Goal: Check status: Check status

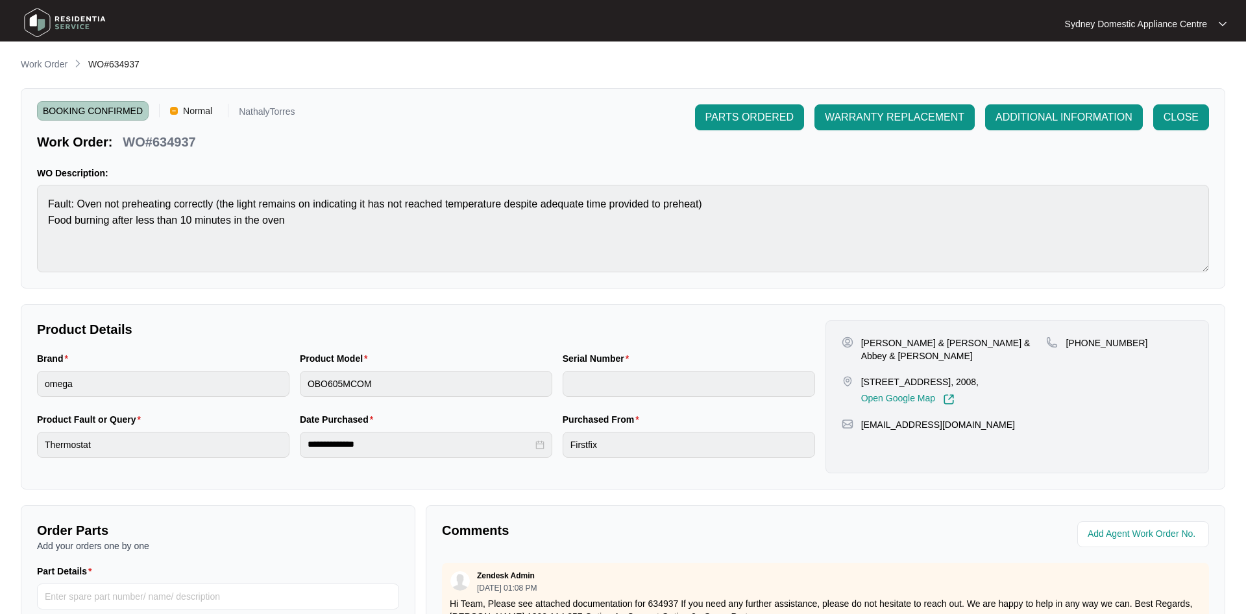
scroll to position [296, 0]
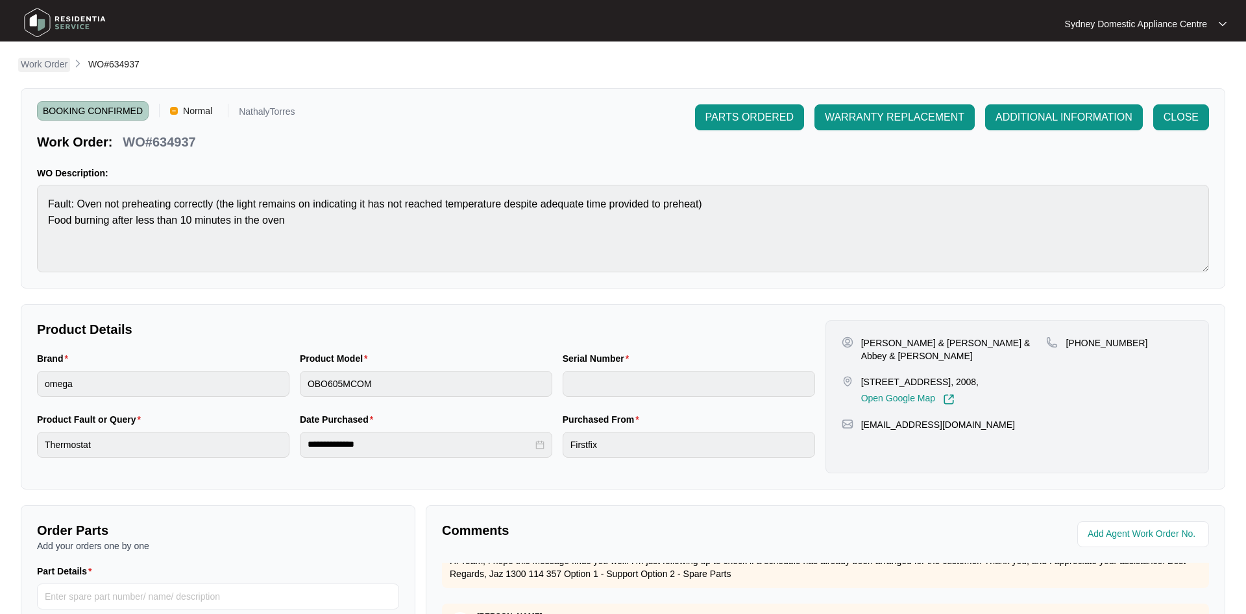
click at [55, 60] on p "Work Order" at bounding box center [44, 64] width 47 height 13
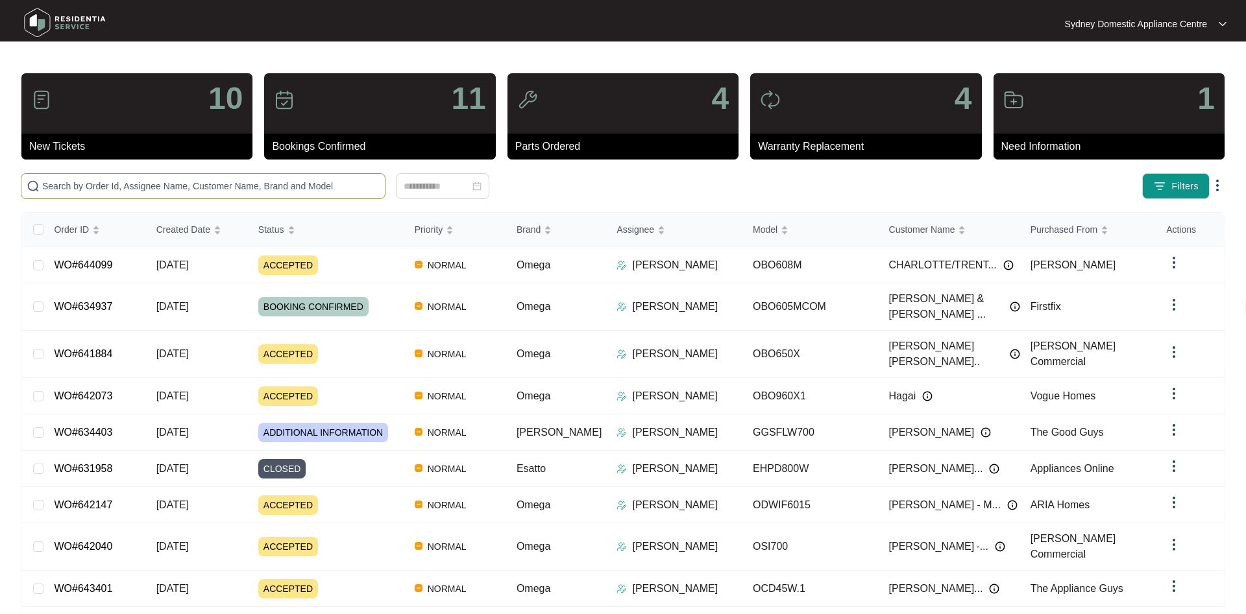
click at [147, 180] on input "text" at bounding box center [210, 186] width 337 height 14
paste input "644099"
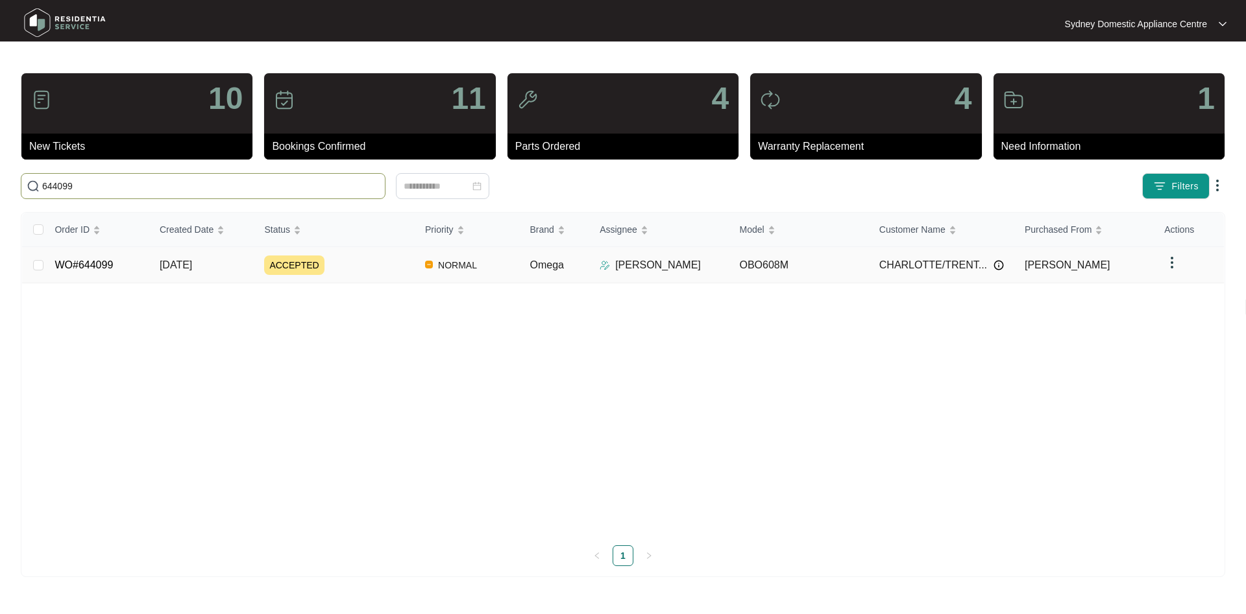
type input "644099"
click at [339, 260] on div "ACCEPTED" at bounding box center [339, 265] width 151 height 19
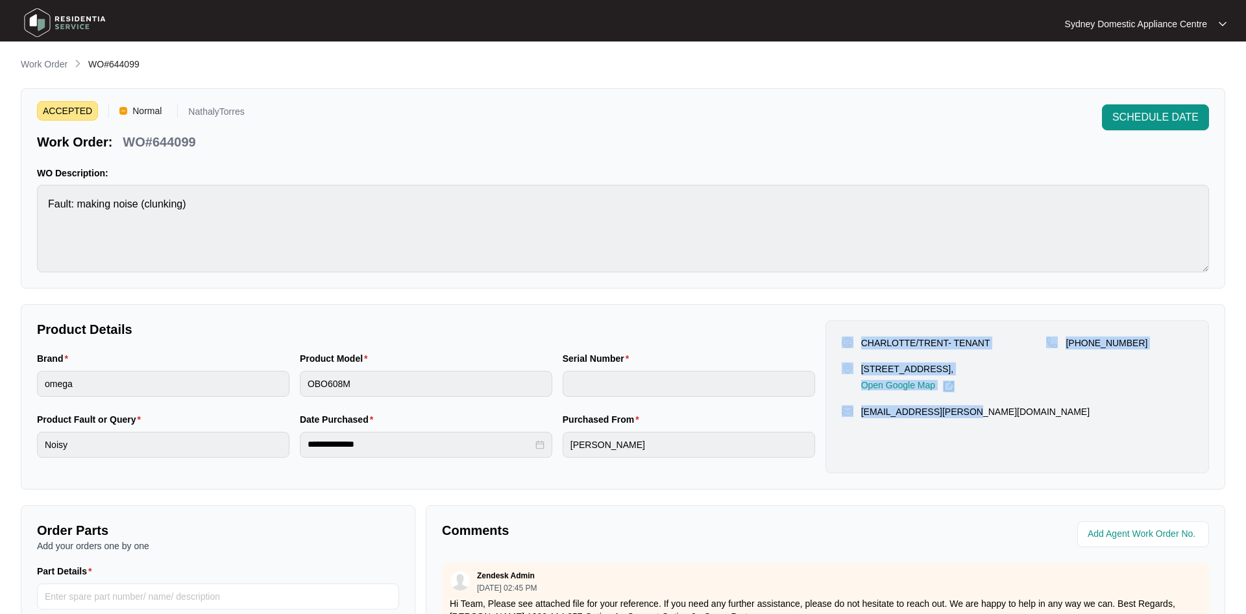
drag, startPoint x: 987, startPoint y: 411, endPoint x: 852, endPoint y: 328, distance: 158.5
click at [852, 328] on div "CHARLOTTE/TRENT- TENANT [STREET_ADDRESS], Open Google Map [PHONE_NUMBER] [EMAIL…" at bounding box center [1016, 397] width 383 height 153
copy div "CHARLOTTE/TRENT- TENANT [STREET_ADDRESS], Open Google Map [PHONE_NUMBER] [EMAIL…"
click at [324, 442] on div "**********" at bounding box center [426, 445] width 252 height 26
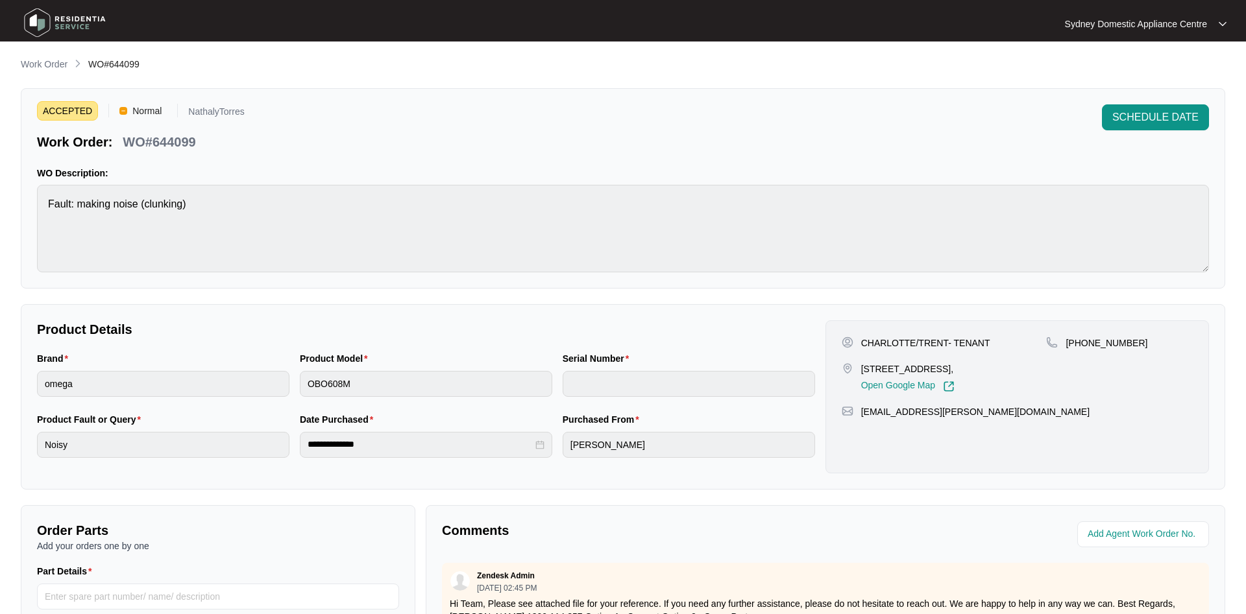
click at [662, 309] on div "**********" at bounding box center [623, 397] width 1204 height 186
